Goal: Task Accomplishment & Management: Manage account settings

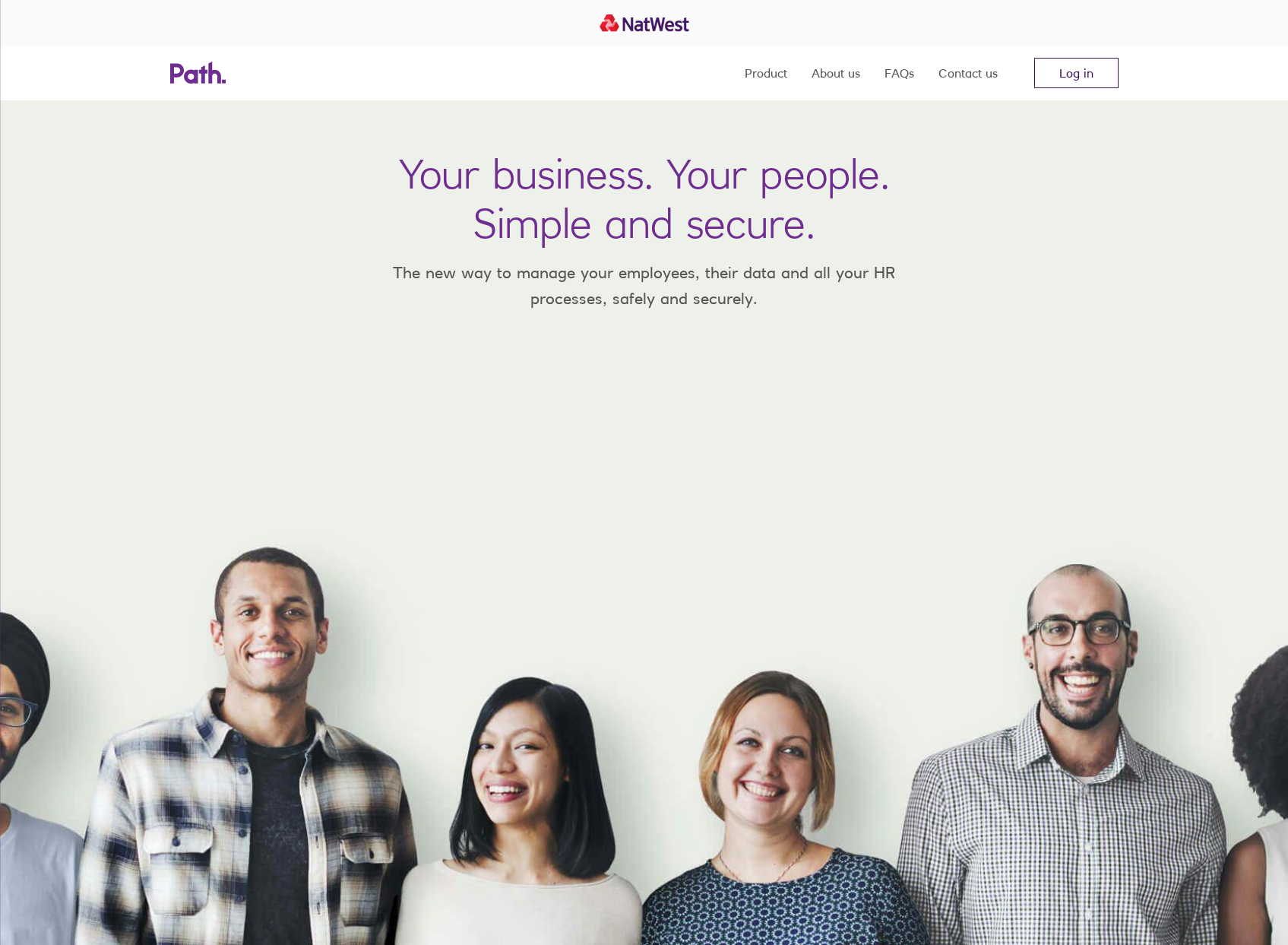
click at [1077, 65] on link "Log in" at bounding box center [1076, 72] width 84 height 31
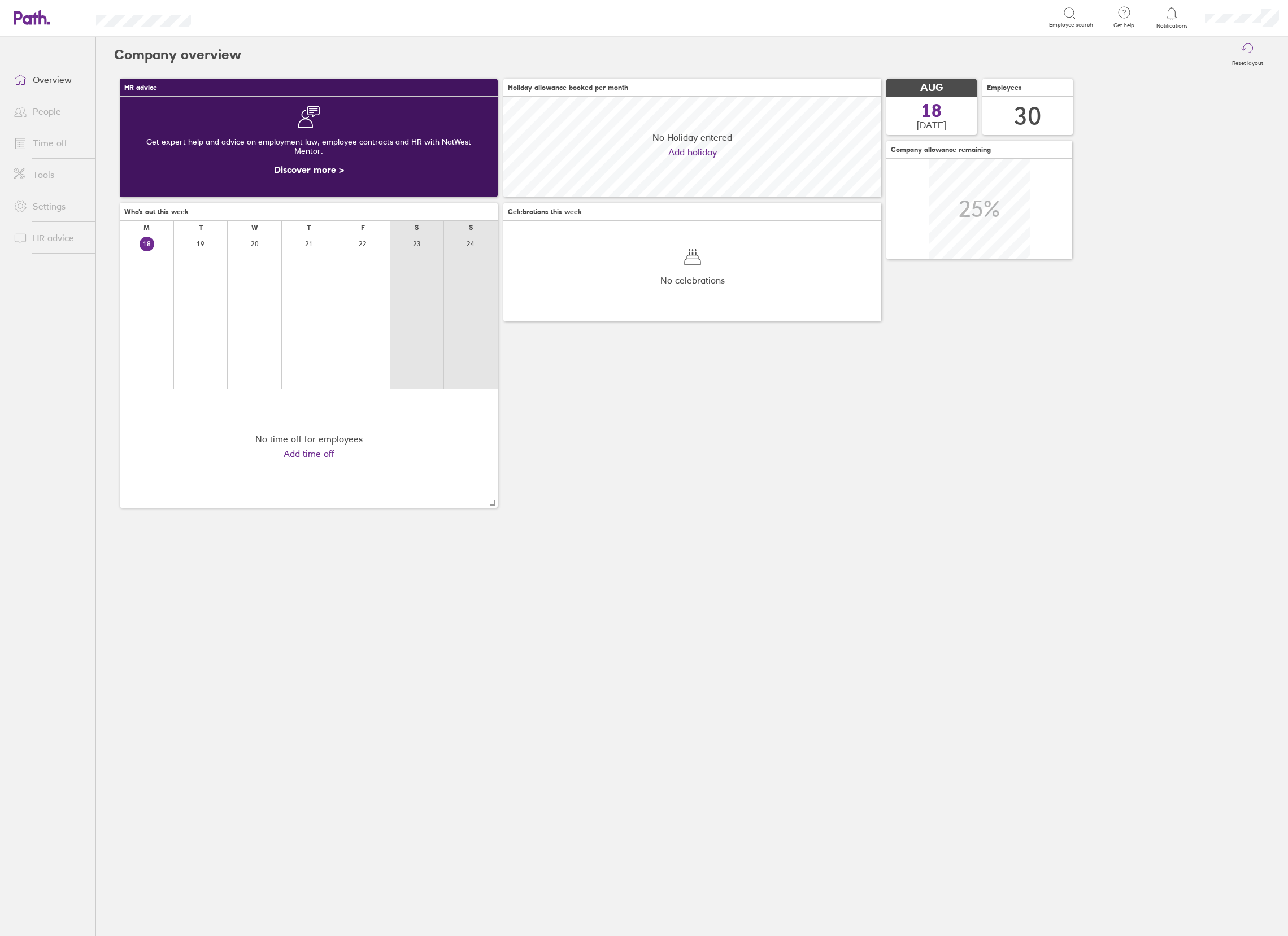
scroll to position [100, 378]
click at [46, 142] on link "Time off" at bounding box center [50, 143] width 91 height 23
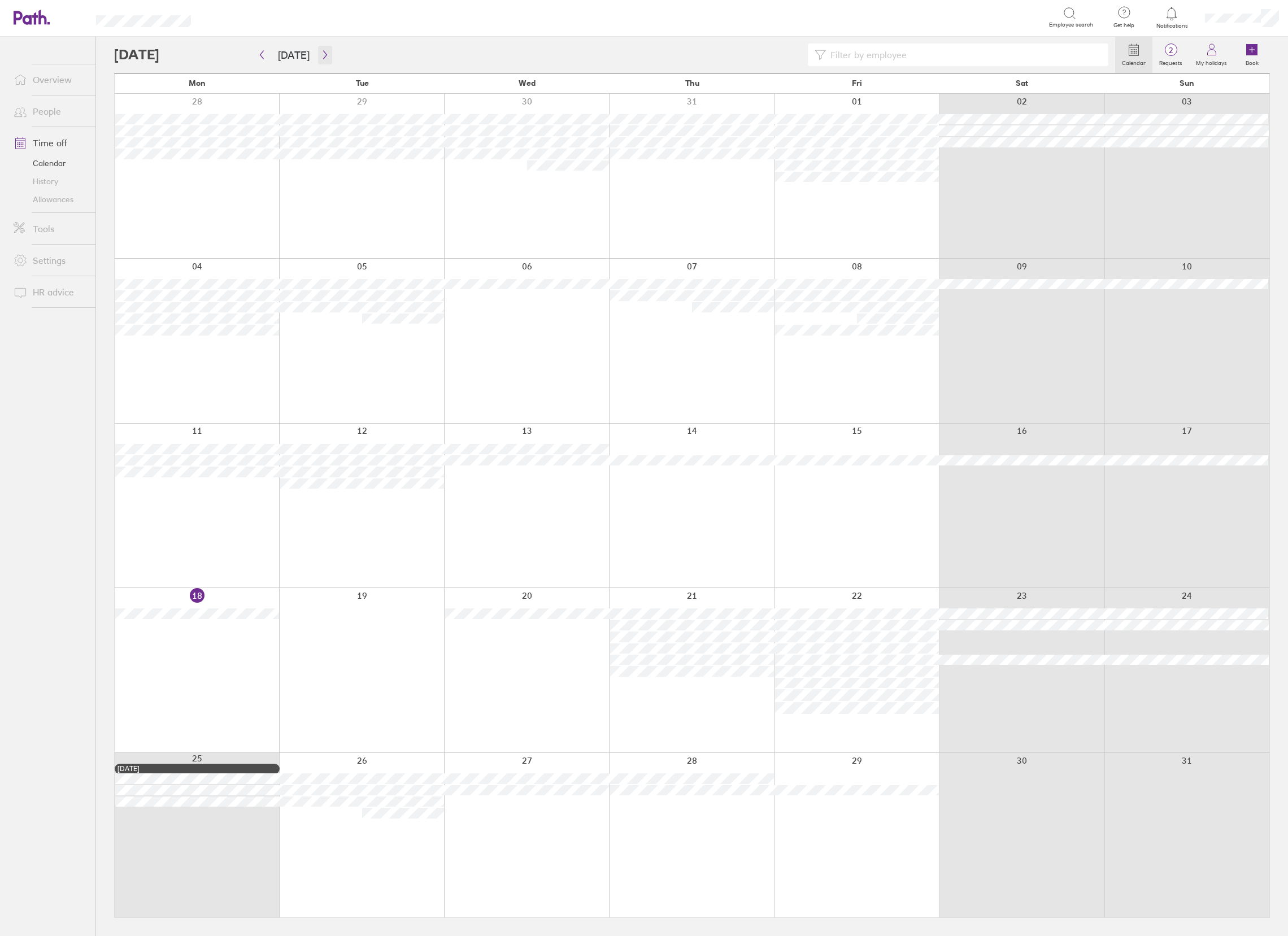
click at [319, 61] on button "button" at bounding box center [325, 55] width 14 height 19
